Goal: Register for event/course

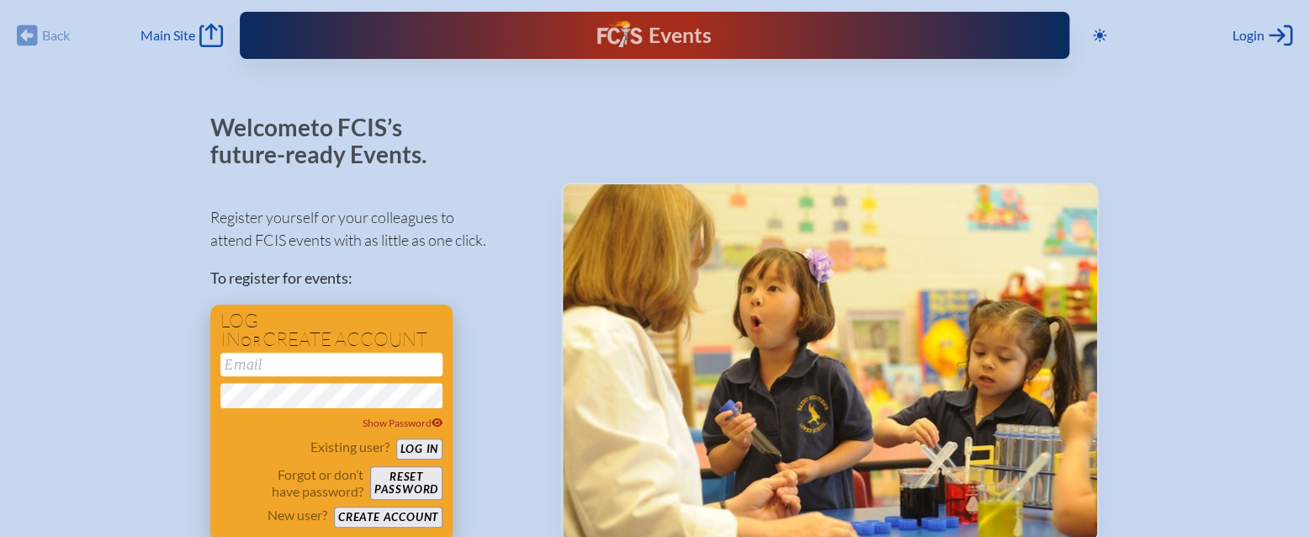
click at [238, 365] on input "email" at bounding box center [331, 364] width 222 height 24
type input "[EMAIL_ADDRESS][DOMAIN_NAME]"
click at [417, 451] on button "Log in" at bounding box center [419, 448] width 46 height 21
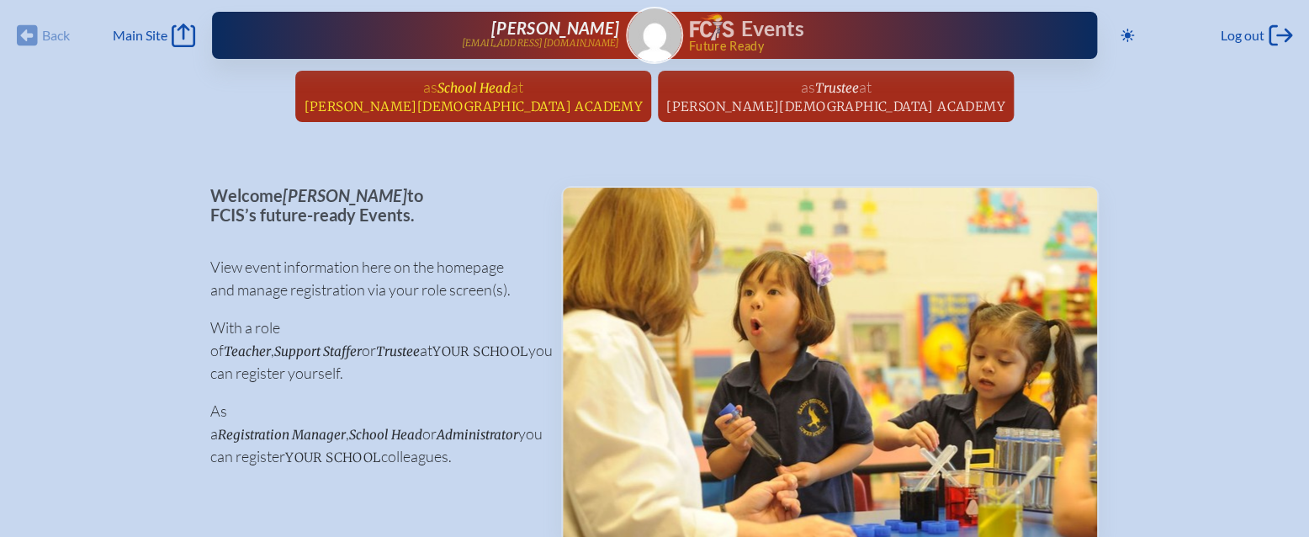
click at [511, 93] on span "School Head" at bounding box center [473, 88] width 73 height 16
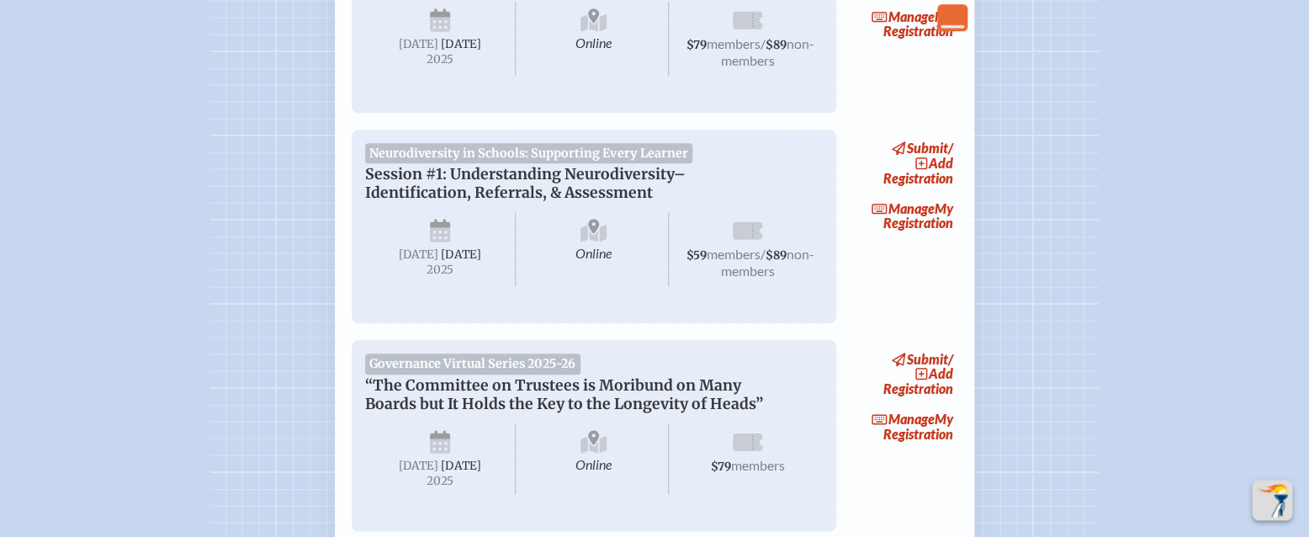
scroll to position [630, 0]
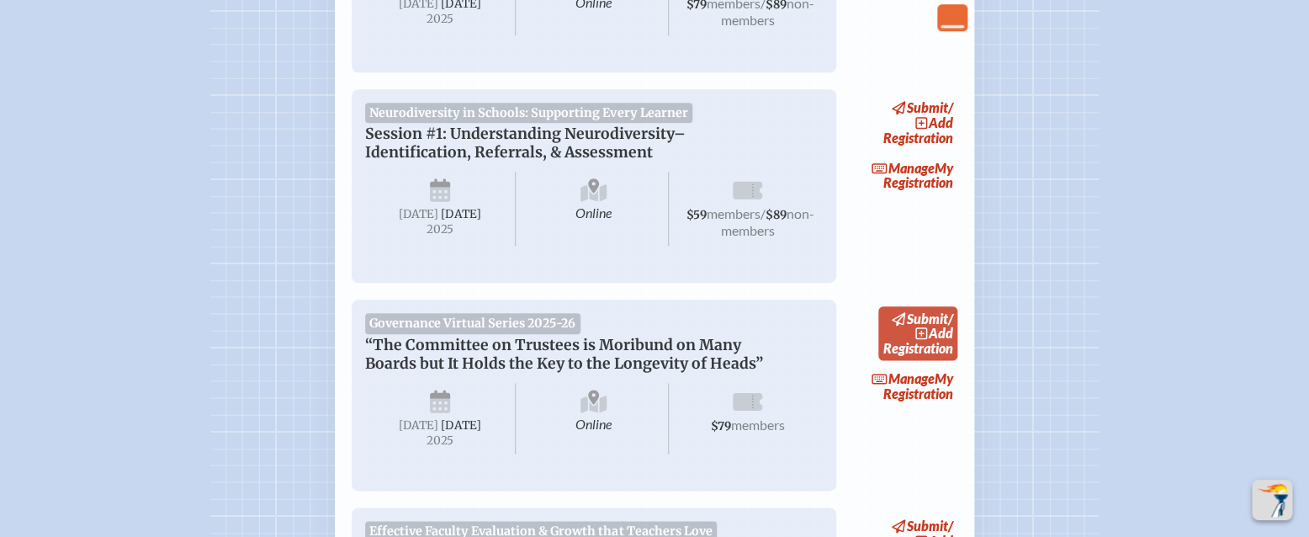
click at [937, 341] on span "add" at bounding box center [941, 333] width 24 height 16
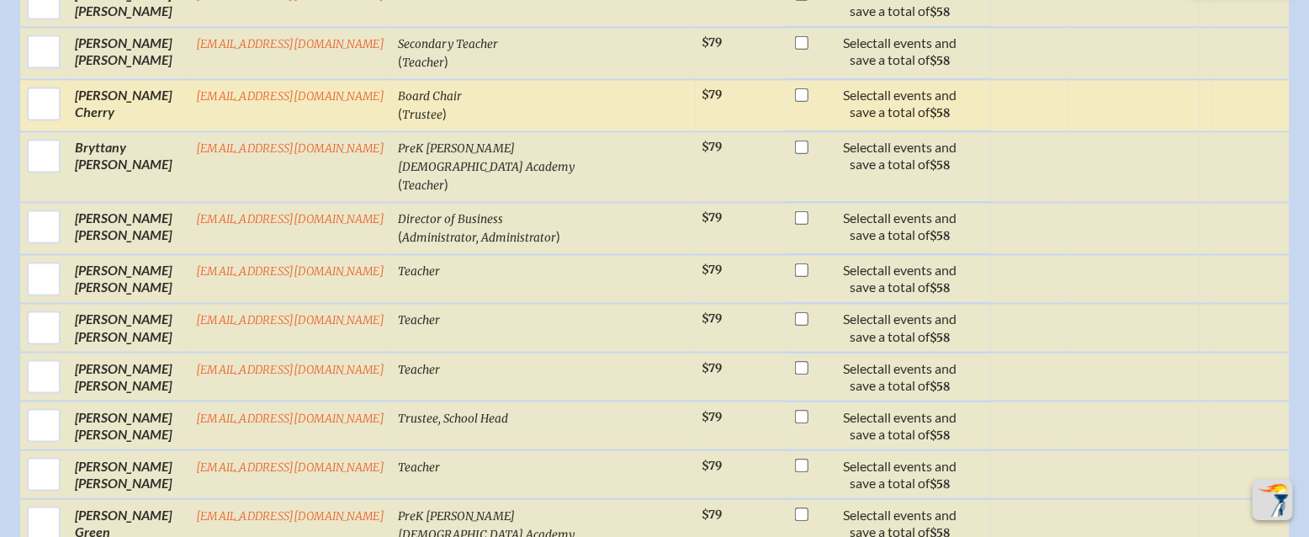
scroll to position [991, 0]
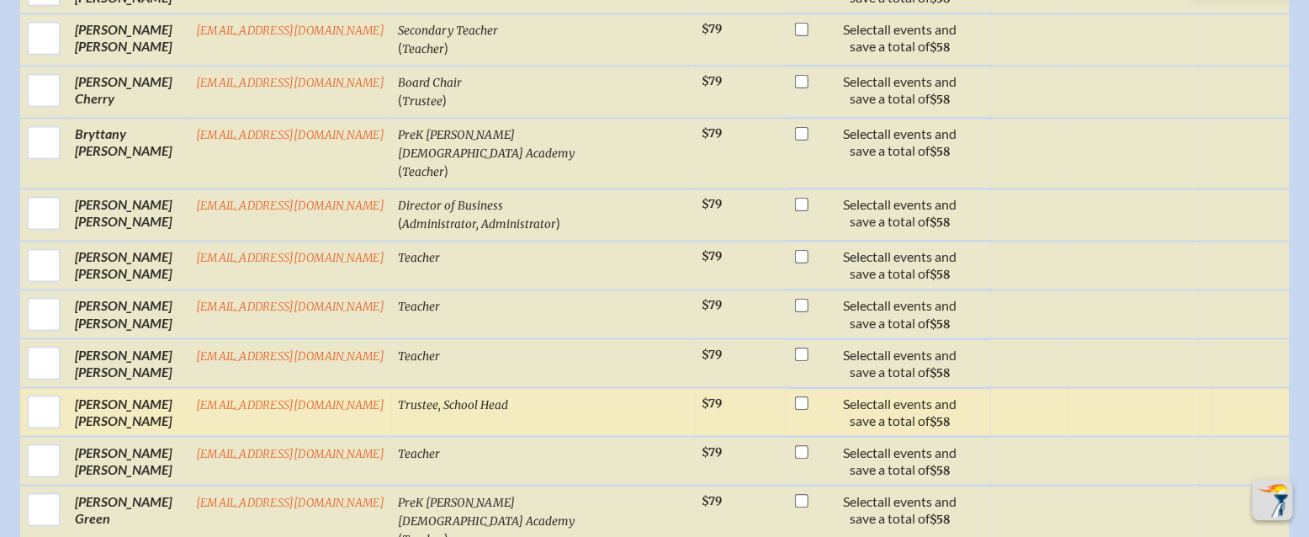
click at [794, 396] on input "checkbox" at bounding box center [800, 402] width 13 height 13
checkbox input "true"
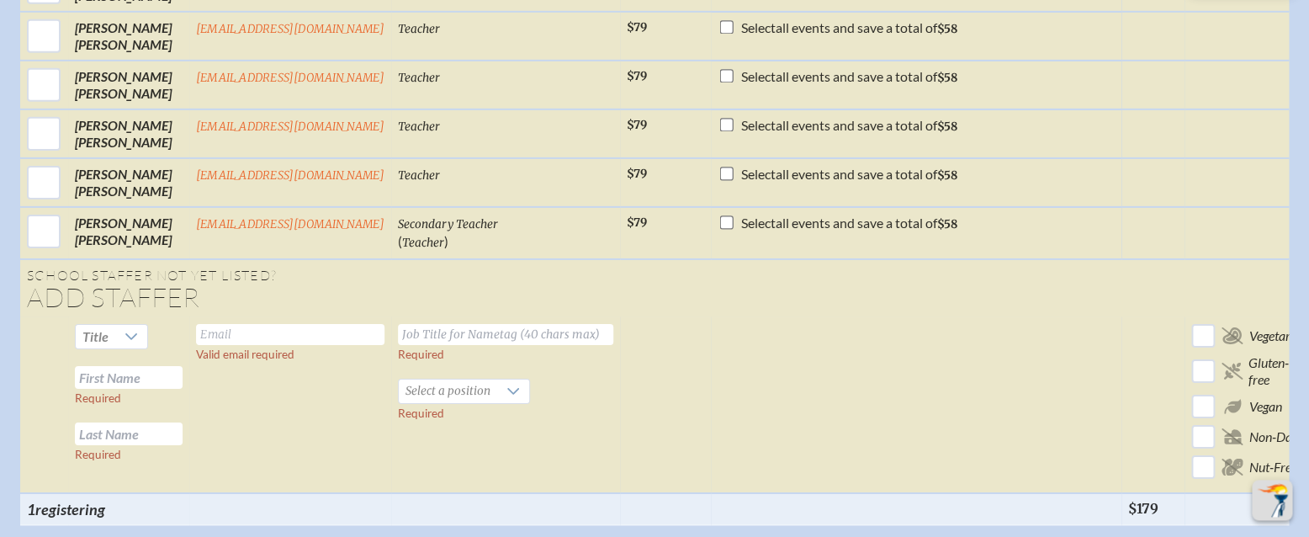
scroll to position [2162, 0]
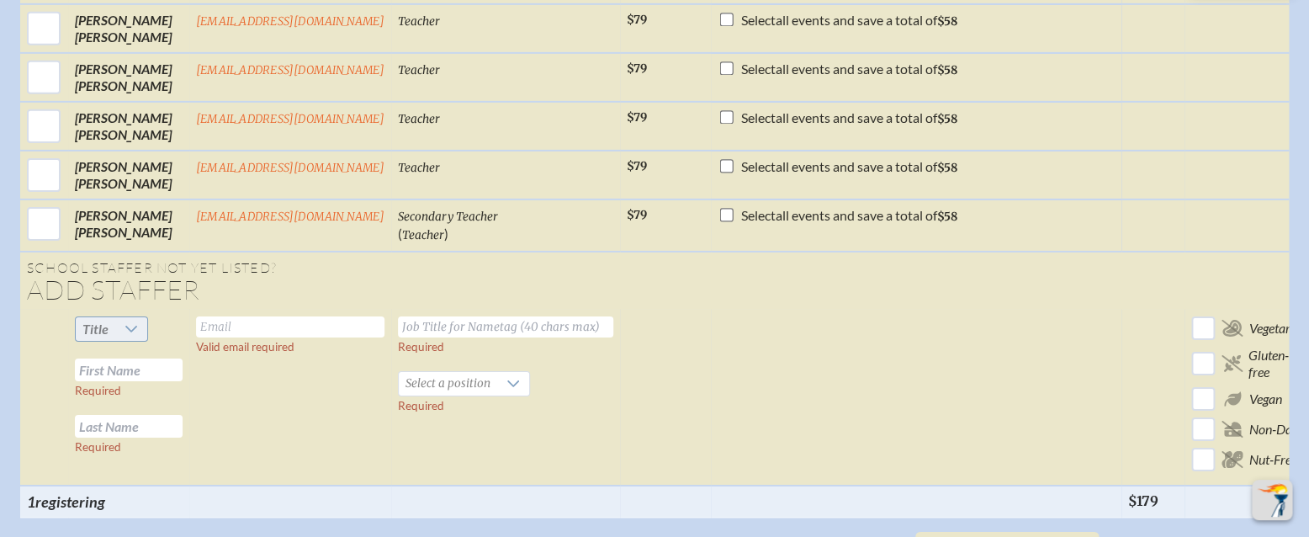
click at [140, 317] on div at bounding box center [131, 329] width 32 height 24
click at [110, 322] on li "Mr" at bounding box center [113, 316] width 72 height 24
click at [105, 358] on input "text" at bounding box center [129, 369] width 108 height 23
click at [94, 415] on input "text" at bounding box center [129, 426] width 108 height 23
click at [118, 358] on input "[PERSON_NAME]" at bounding box center [129, 369] width 108 height 23
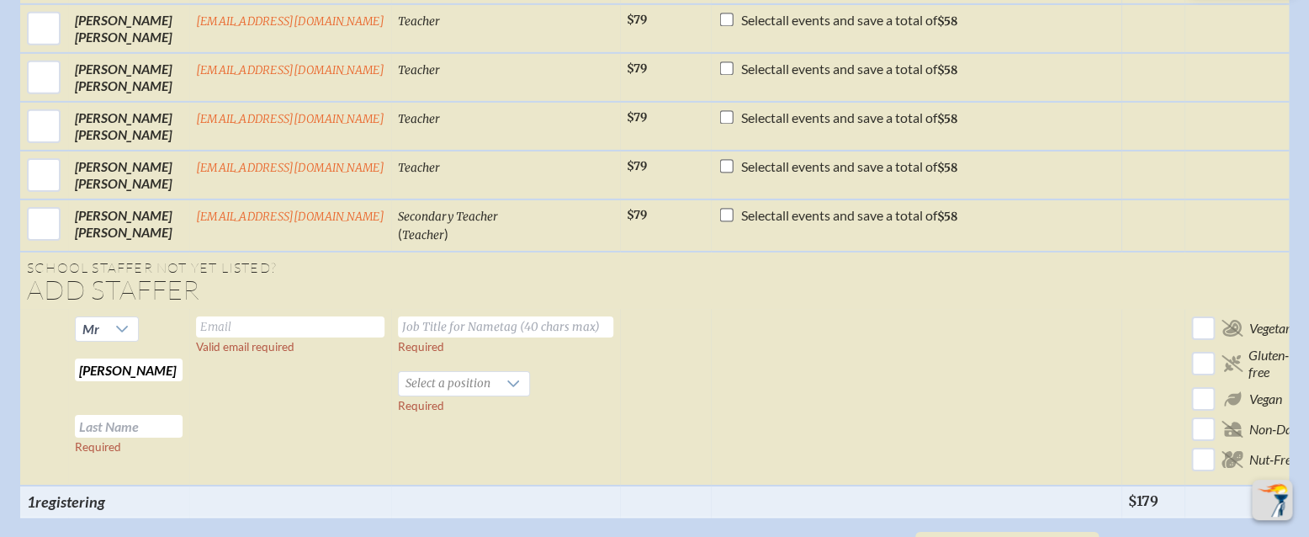
type input "Richar"
click at [99, 358] on input "Richar" at bounding box center [129, 369] width 108 height 23
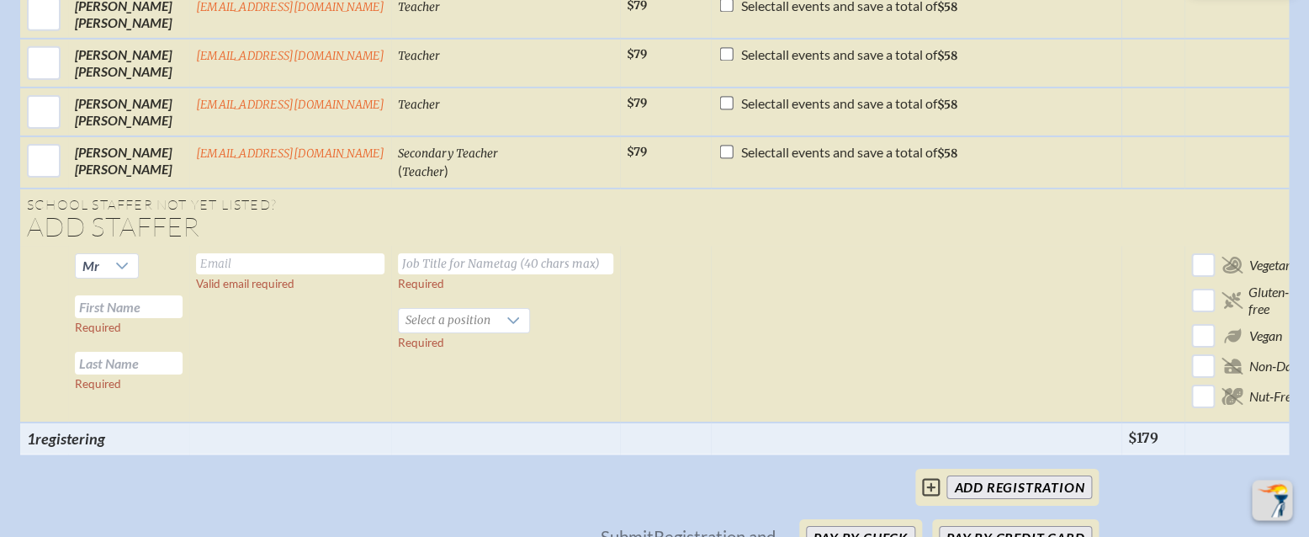
scroll to position [2252, 0]
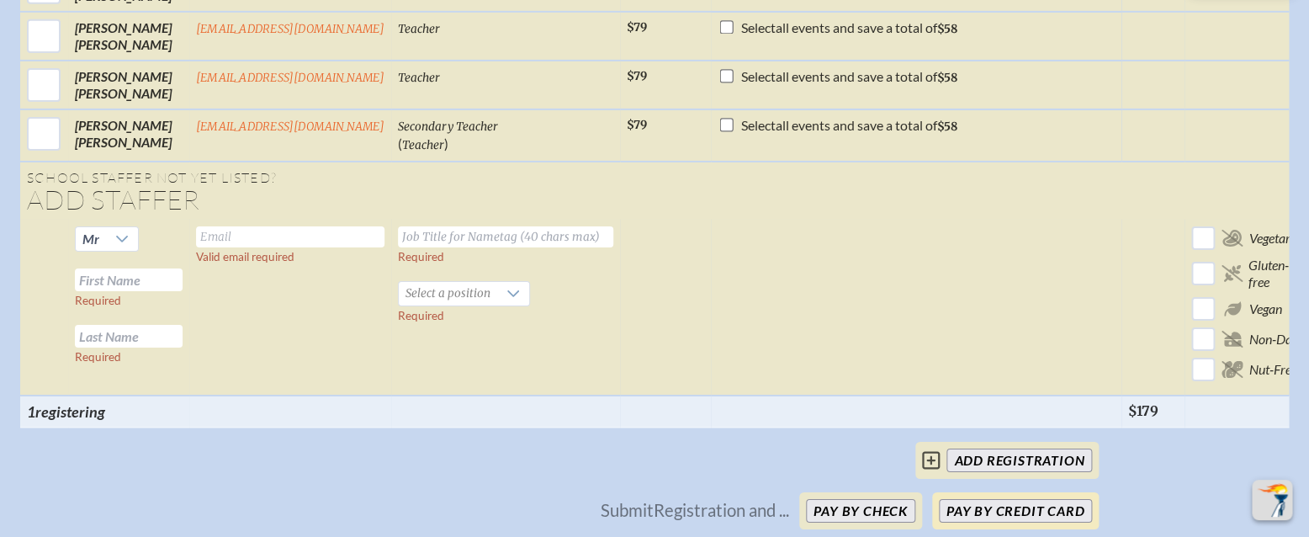
click at [1009, 499] on button "Pay by Credit Card" at bounding box center [1015, 511] width 153 height 24
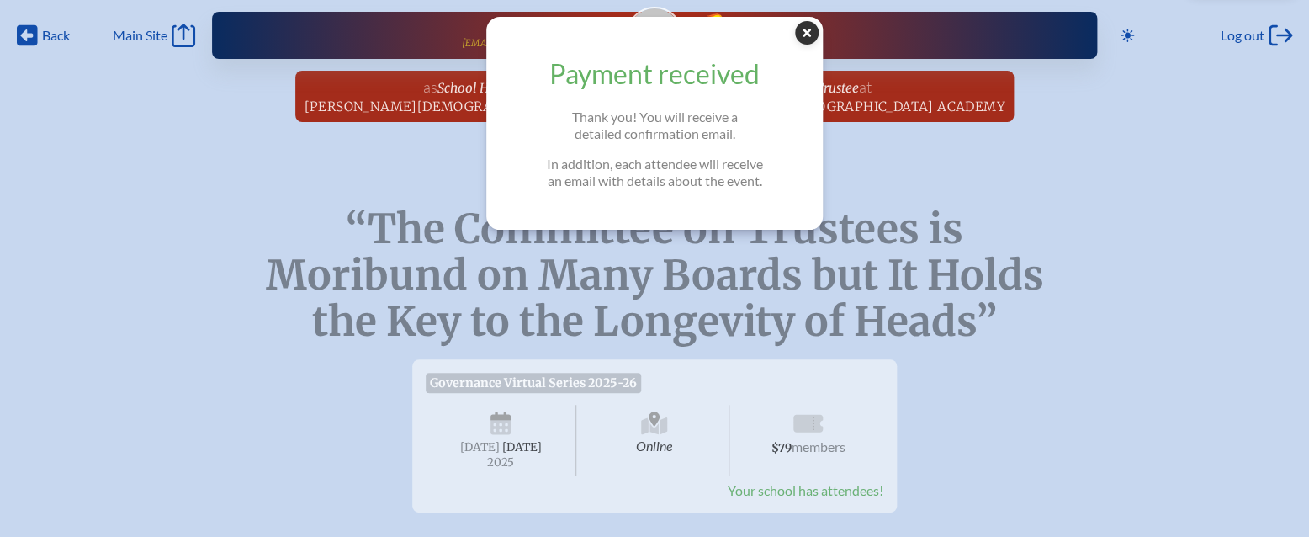
click at [808, 31] on icon "Close Popup" at bounding box center [807, 33] width 24 height 24
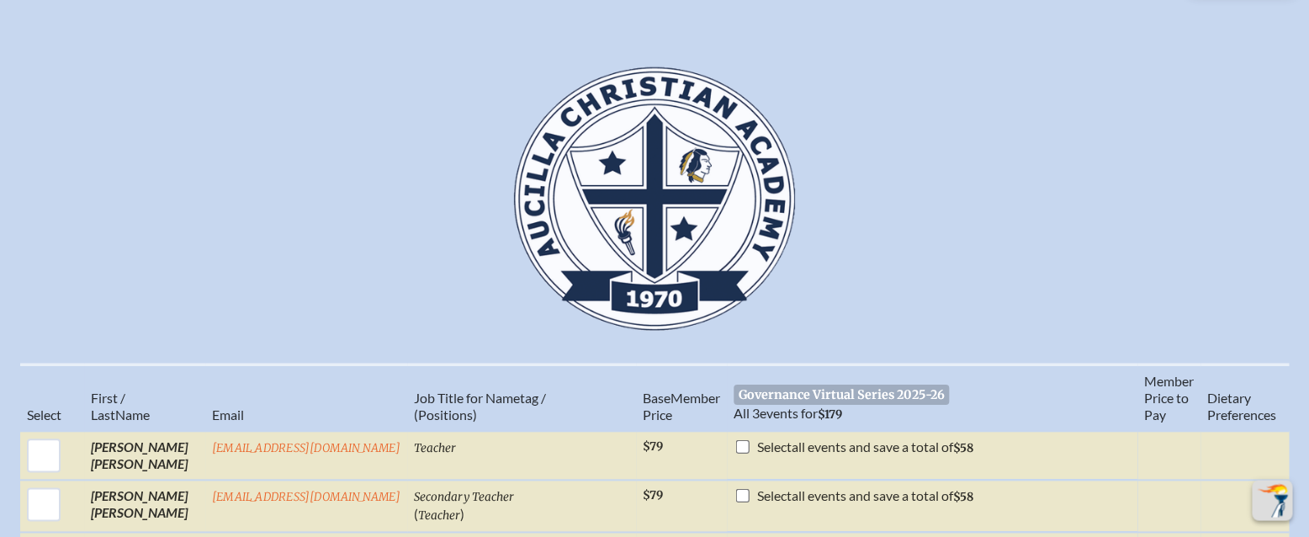
scroll to position [180, 0]
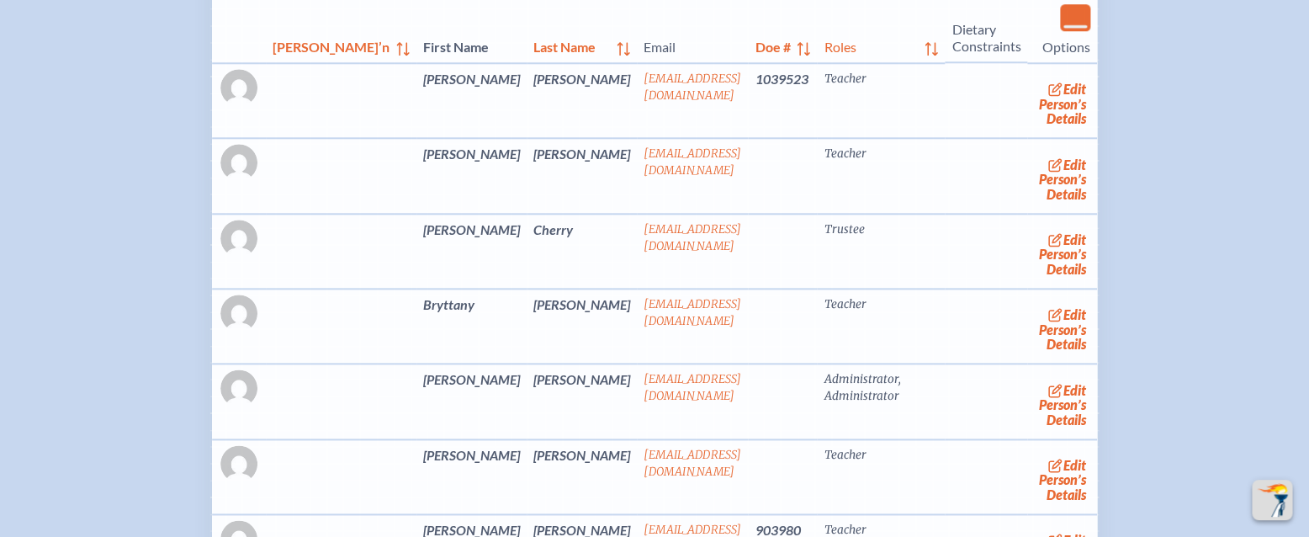
scroll to position [4652, 0]
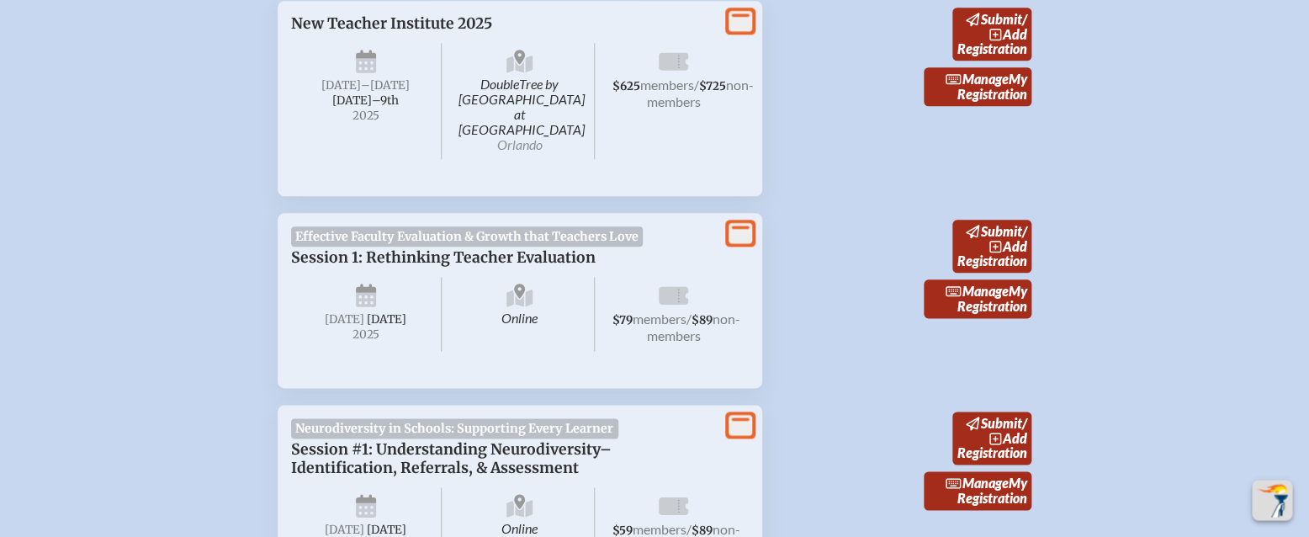
scroll to position [720, 0]
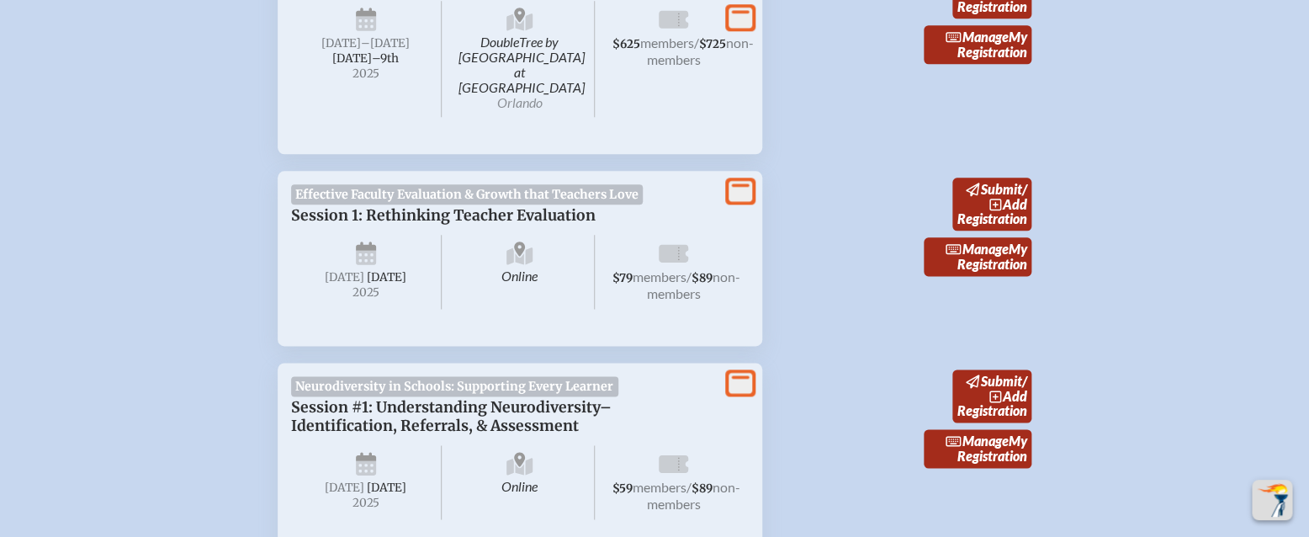
click at [466, 206] on p "Session 1: Rethinking Teacher Evaluation" at bounding box center [503, 215] width 424 height 19
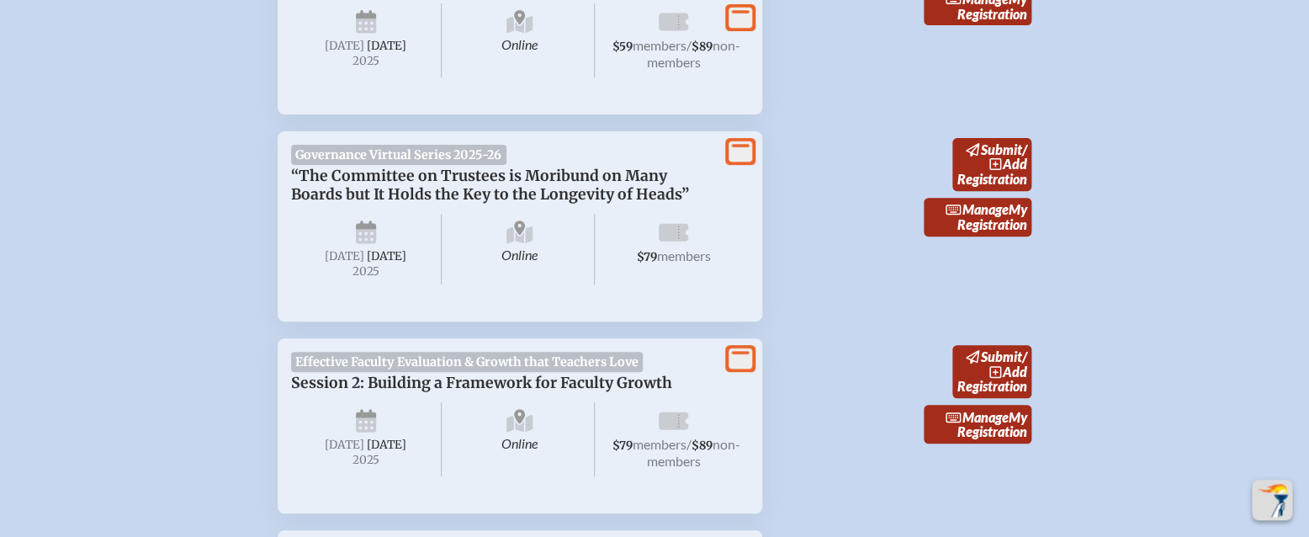
scroll to position [2793, 0]
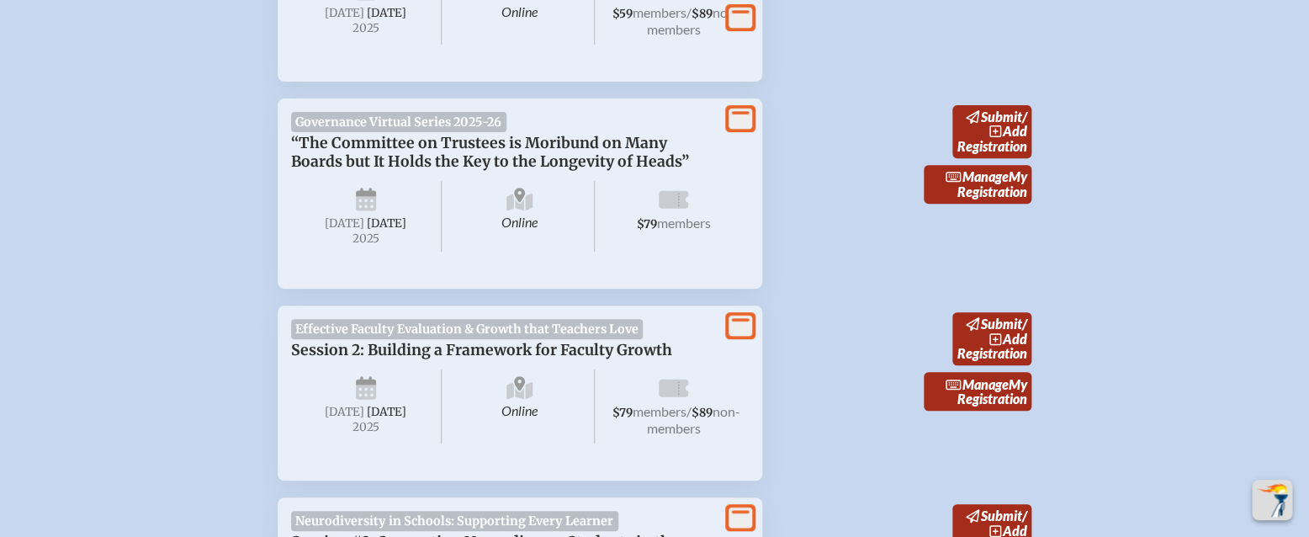
click at [434, 341] on p "Session 2: Building a Framework for Faculty Growth" at bounding box center [503, 350] width 424 height 19
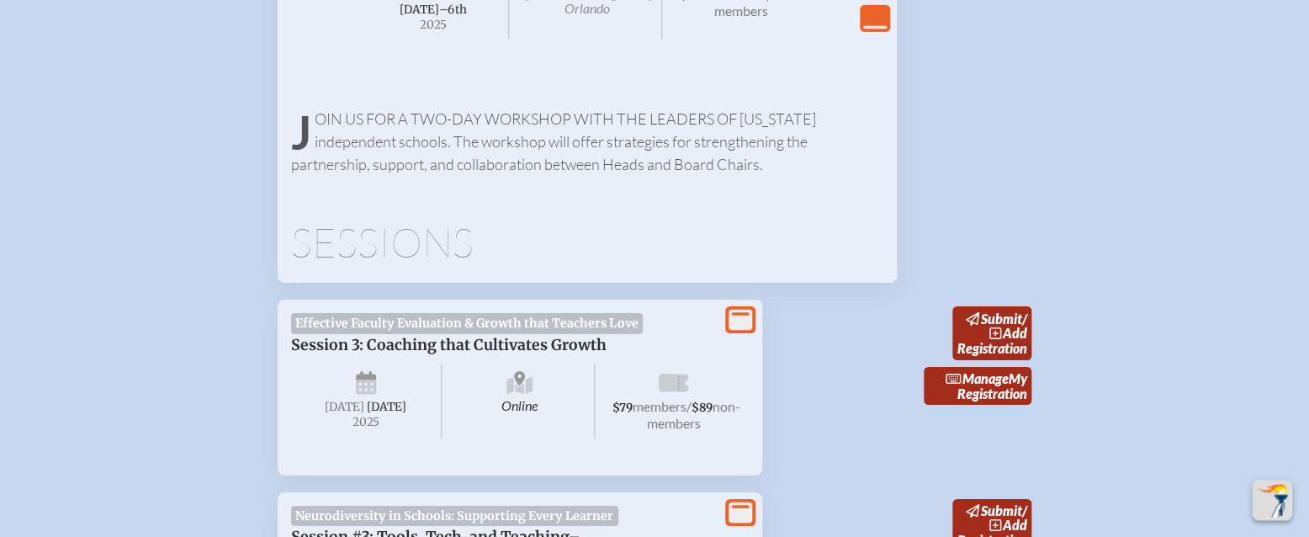
scroll to position [4864, 0]
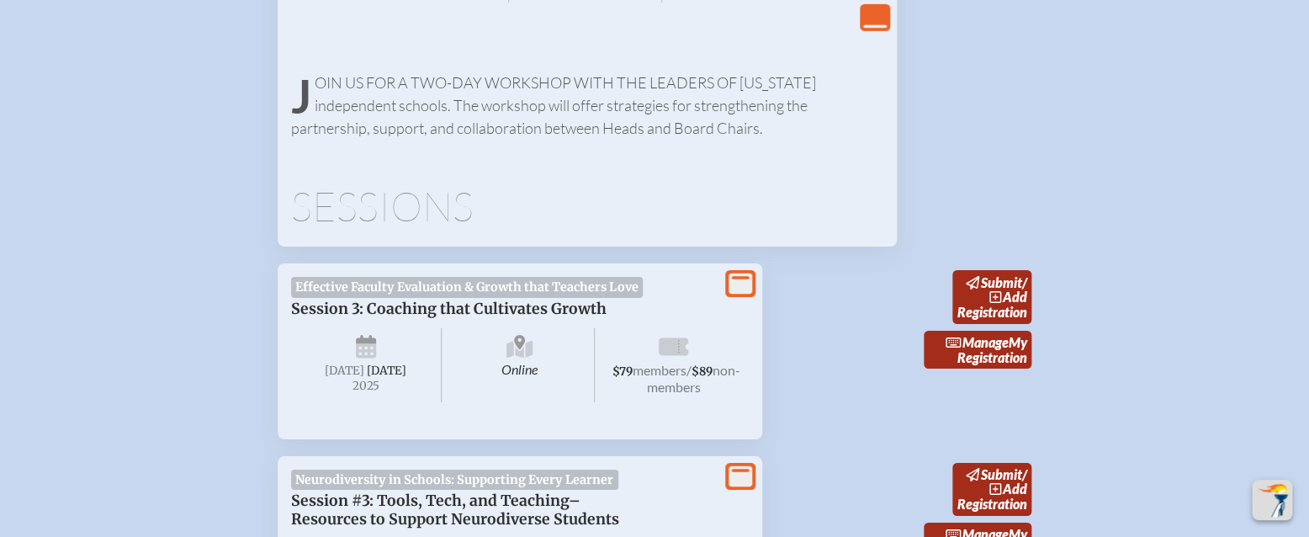
click at [451, 299] on p "Session 3: Coaching that Cultivates Growth" at bounding box center [503, 308] width 424 height 19
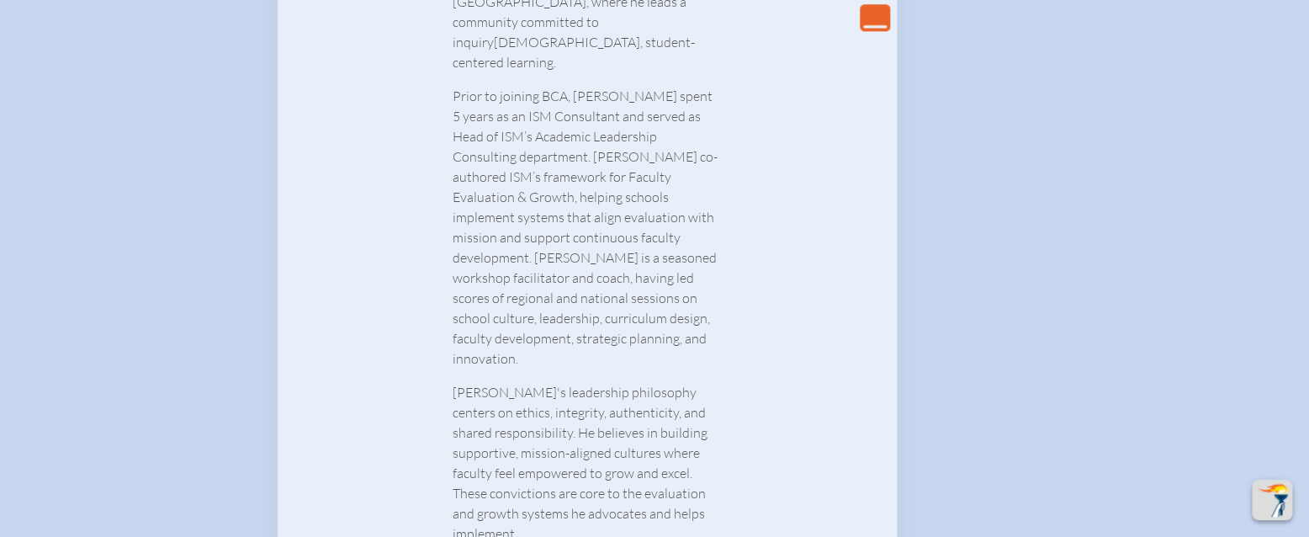
scroll to position [6035, 0]
